Goal: Find specific page/section: Find specific page/section

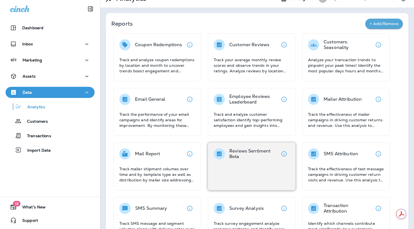
scroll to position [41, 0]
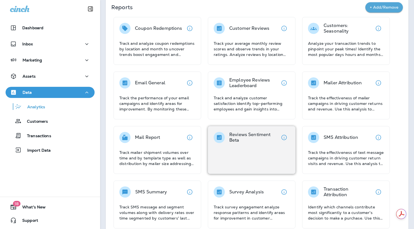
click at [245, 146] on div "Reviews Sentiment Beta" at bounding box center [252, 150] width 88 height 48
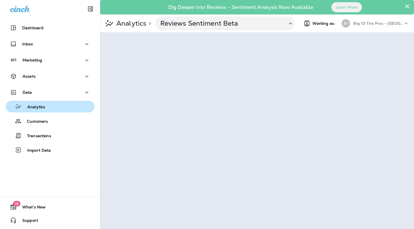
click at [33, 107] on p "Analytics" at bounding box center [33, 107] width 23 height 5
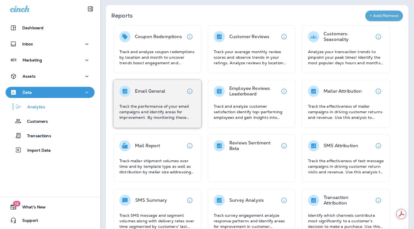
scroll to position [36, 0]
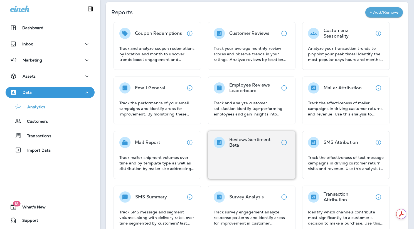
click at [238, 156] on div "Reviews Sentiment Beta" at bounding box center [252, 155] width 88 height 48
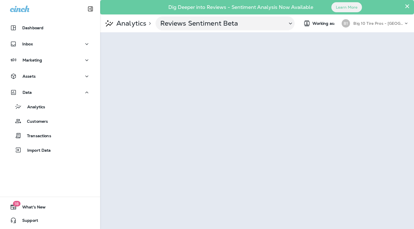
scroll to position [0, 1]
